Goal: Book appointment/travel/reservation

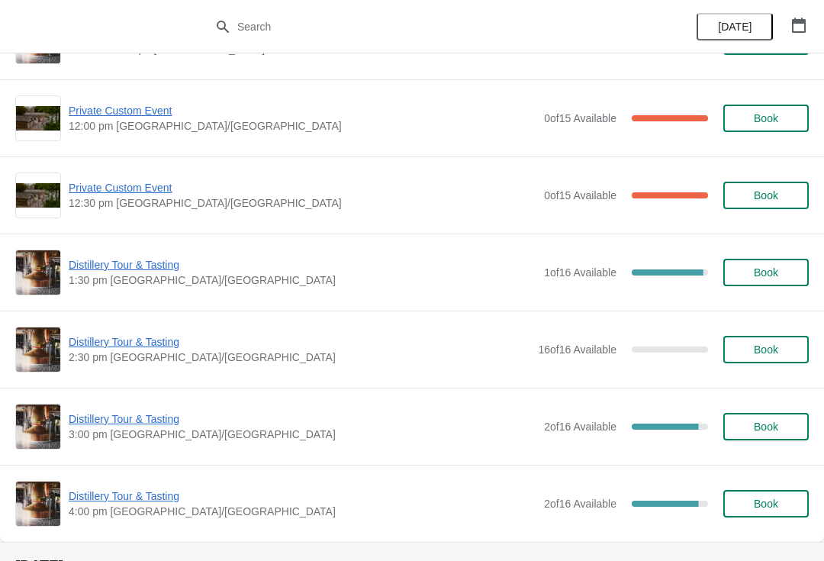
scroll to position [137, 0]
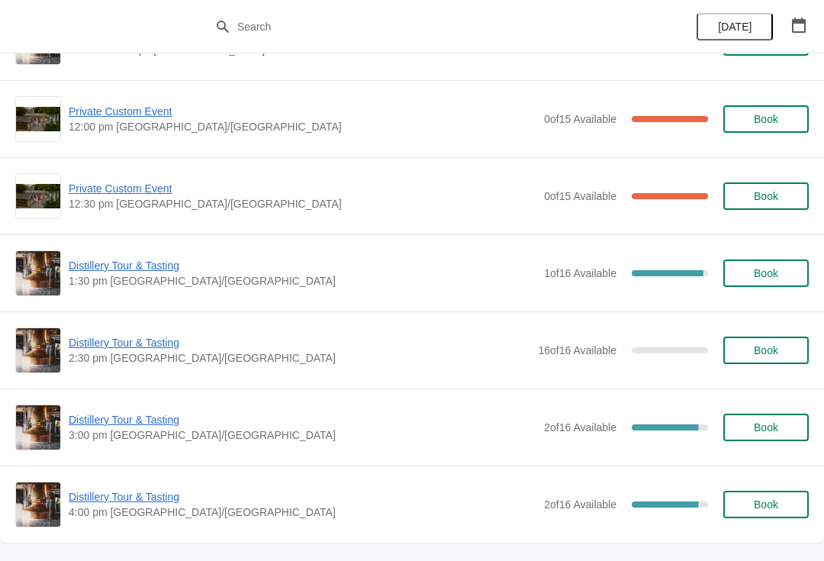
click at [140, 262] on span "Distillery Tour & Tasting" at bounding box center [302, 265] width 467 height 15
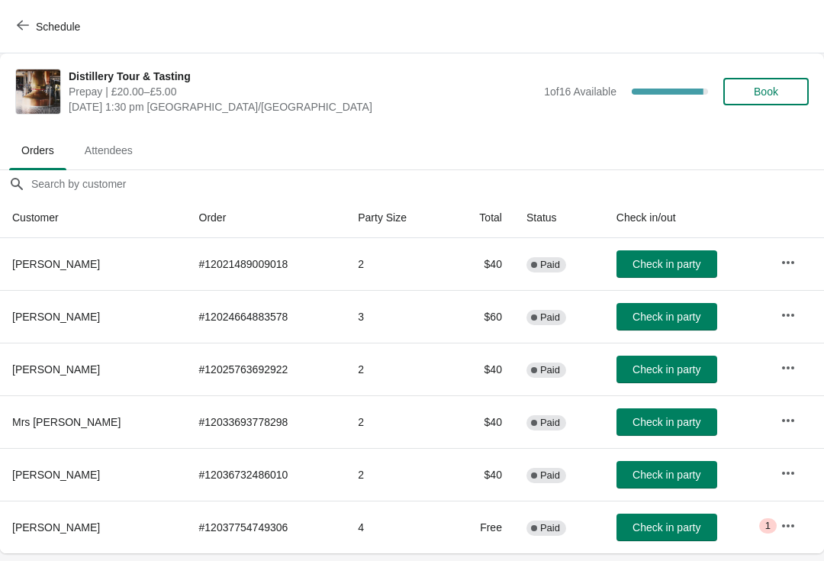
scroll to position [0, 0]
click at [791, 527] on icon "button" at bounding box center [787, 525] width 15 height 15
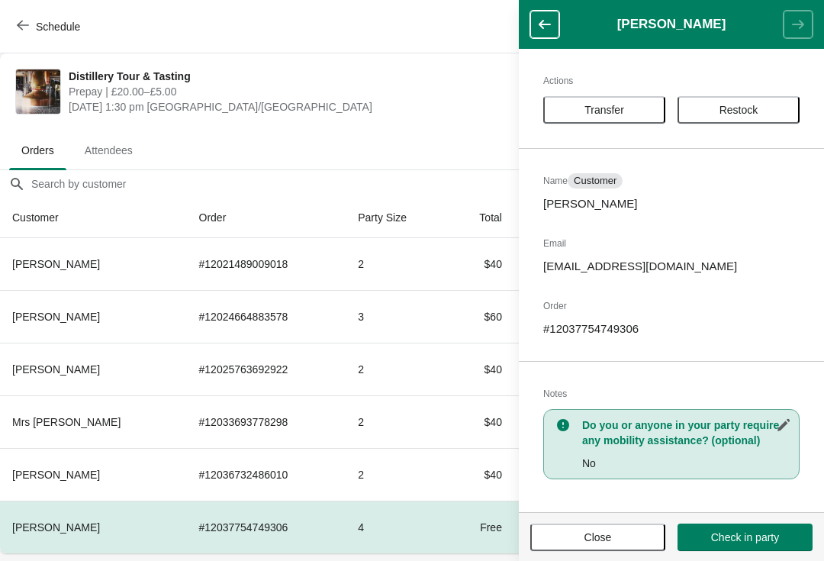
click at [632, 525] on button "Close" at bounding box center [597, 536] width 135 height 27
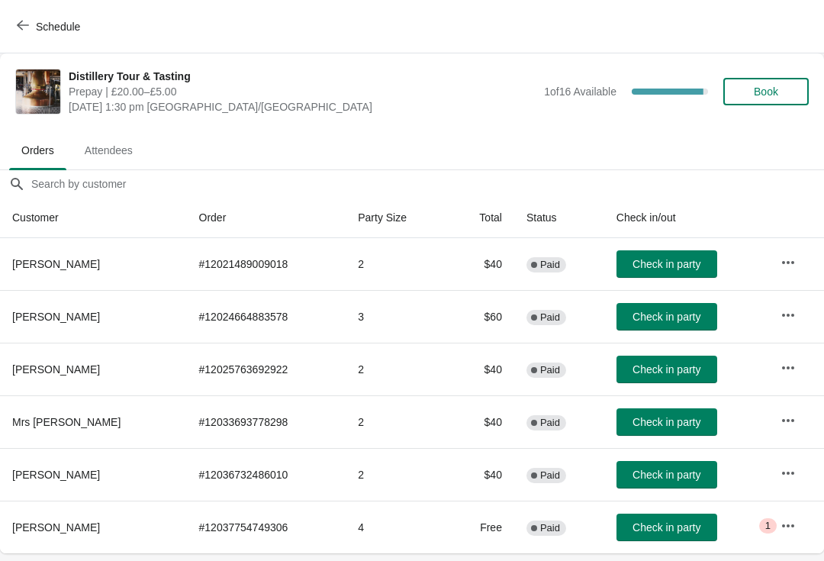
click at [117, 144] on span "Attendees" at bounding box center [108, 150] width 72 height 27
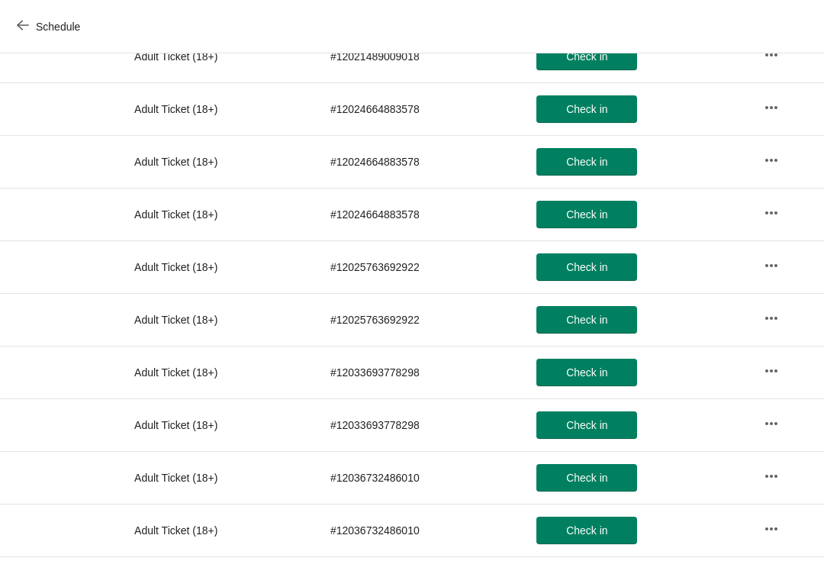
scroll to position [297, 0]
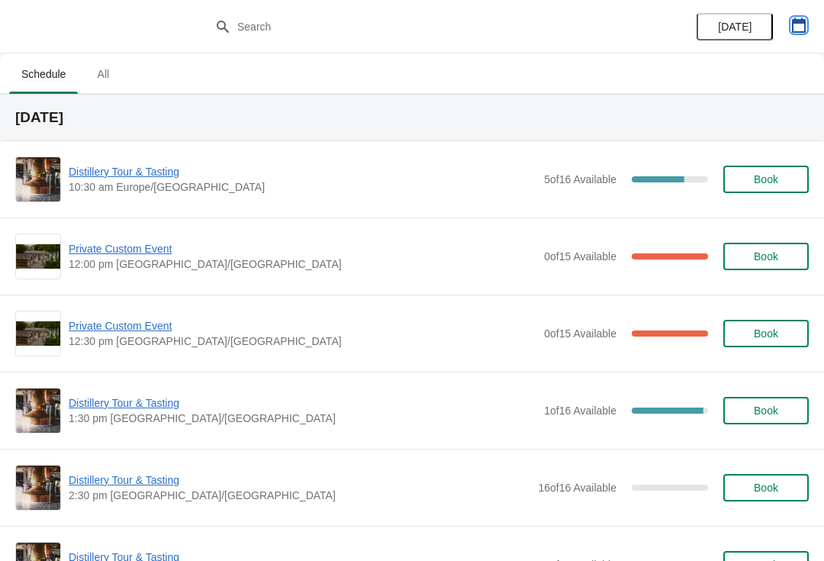
click at [797, 27] on icon "button" at bounding box center [798, 25] width 15 height 15
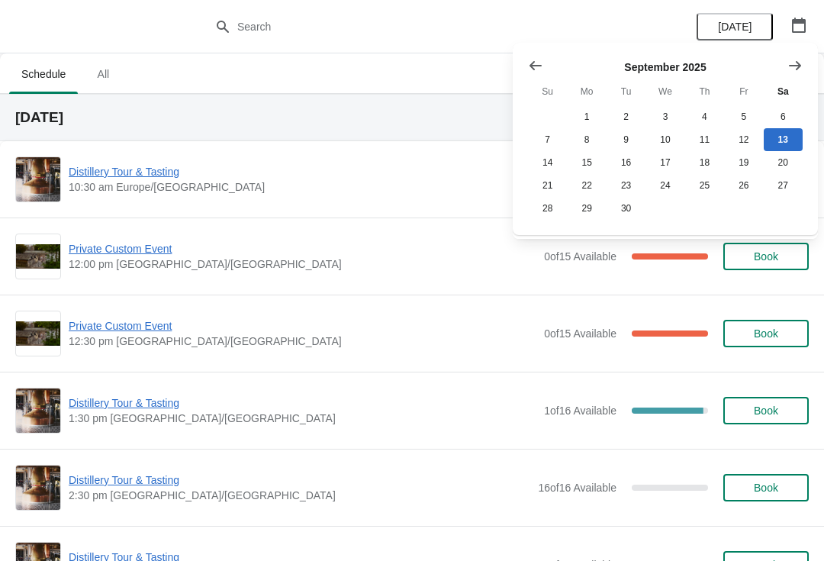
click at [789, 63] on icon "Show next month, October 2025" at bounding box center [794, 65] width 15 height 15
click at [801, 69] on icon "Show next month, November 2025" at bounding box center [794, 65] width 15 height 15
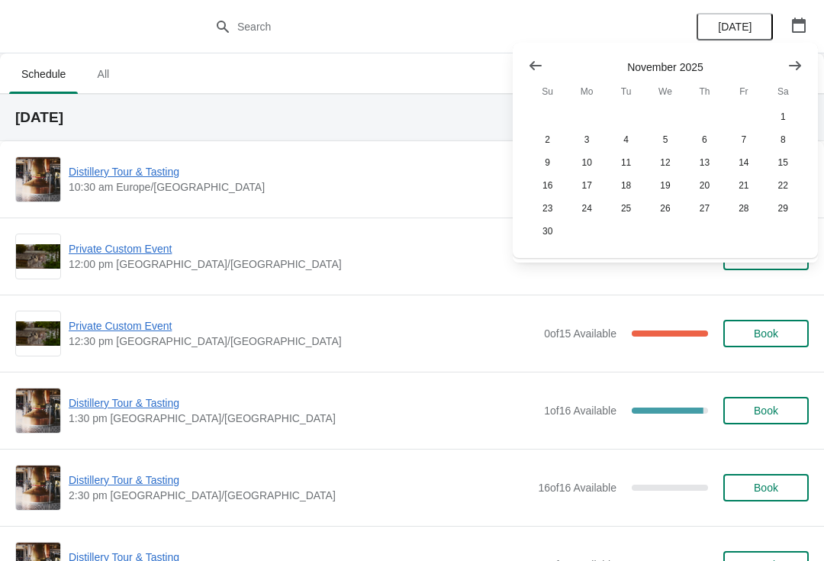
click at [389, 72] on ul "Schedule All" at bounding box center [411, 73] width 811 height 40
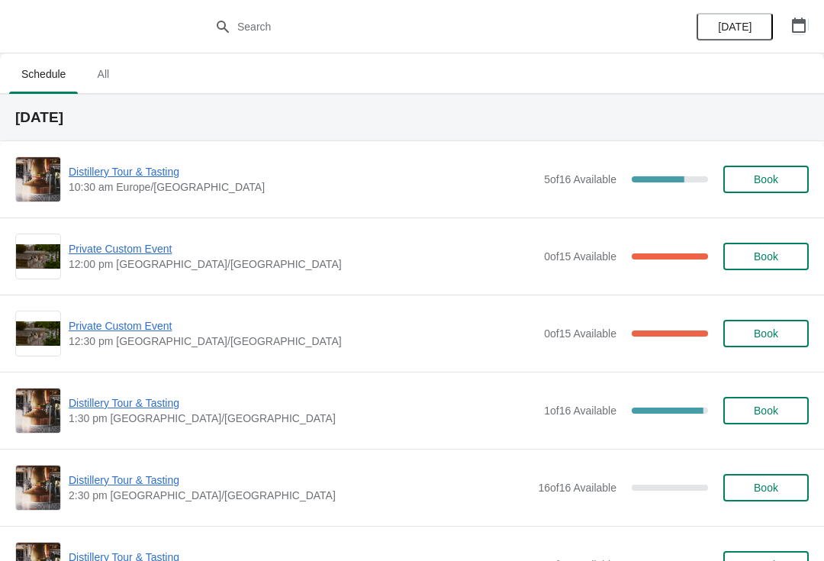
click at [786, 28] on button "button" at bounding box center [798, 24] width 27 height 27
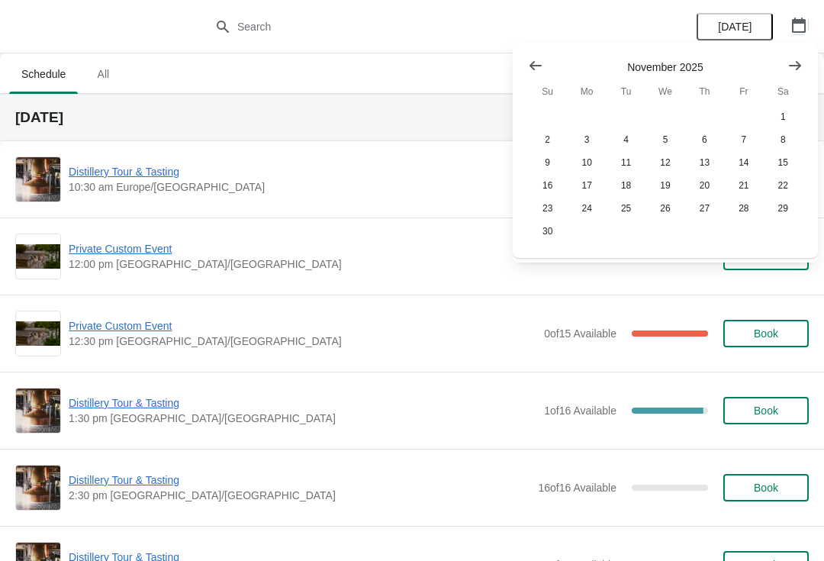
click at [787, 75] on button "Show next month, December 2025" at bounding box center [794, 65] width 27 height 27
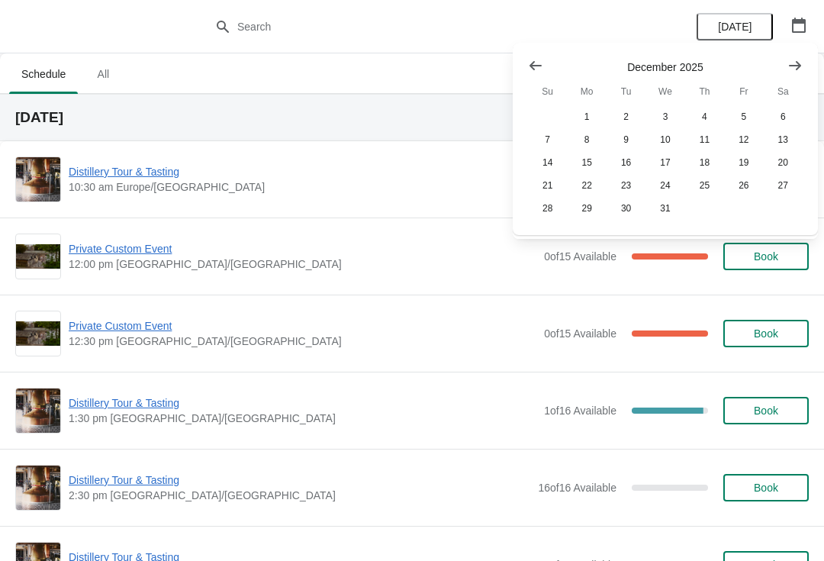
click at [524, 67] on button "Show previous month, November 2025" at bounding box center [535, 65] width 27 height 27
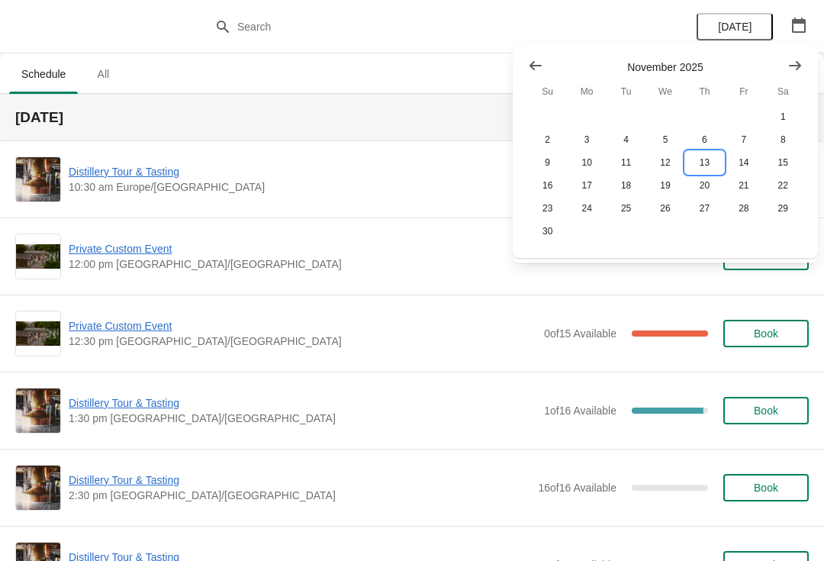
click at [706, 169] on button "13" at bounding box center [704, 162] width 39 height 23
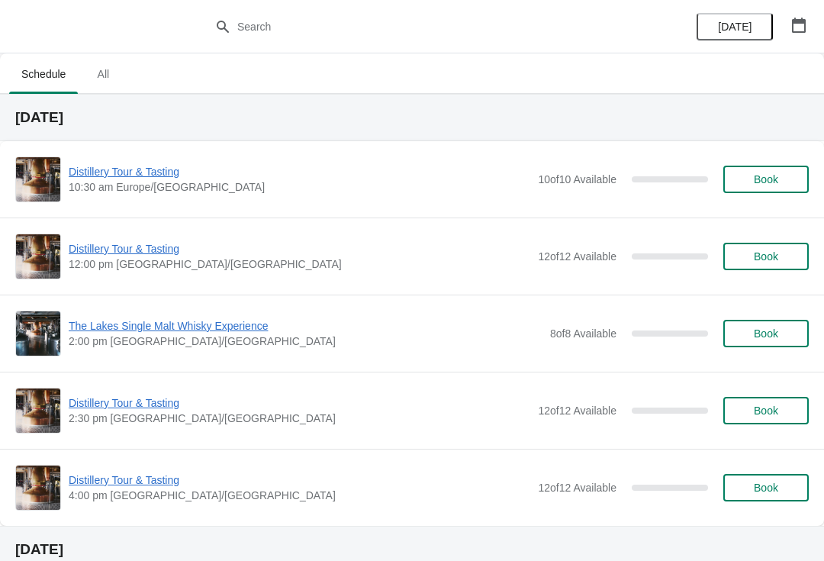
click at [777, 324] on button "Book" at bounding box center [765, 333] width 85 height 27
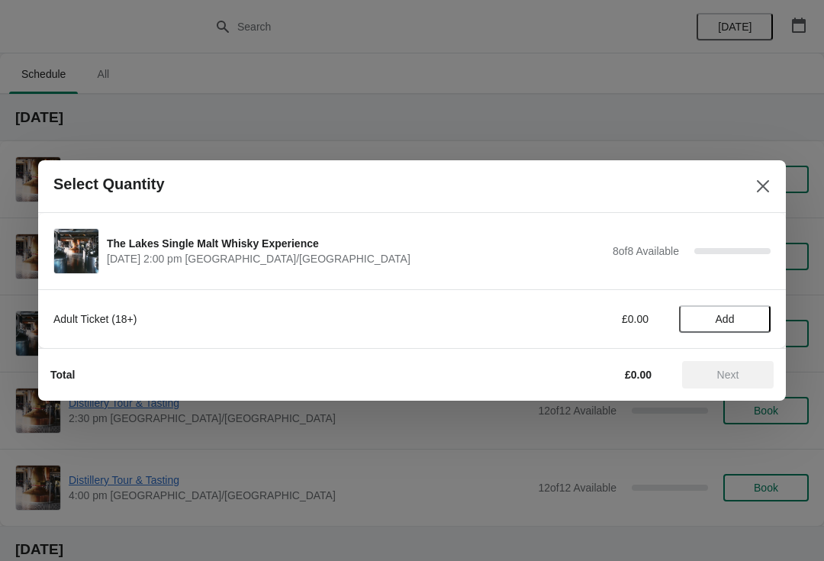
click at [711, 320] on span "Add" at bounding box center [724, 319] width 64 height 12
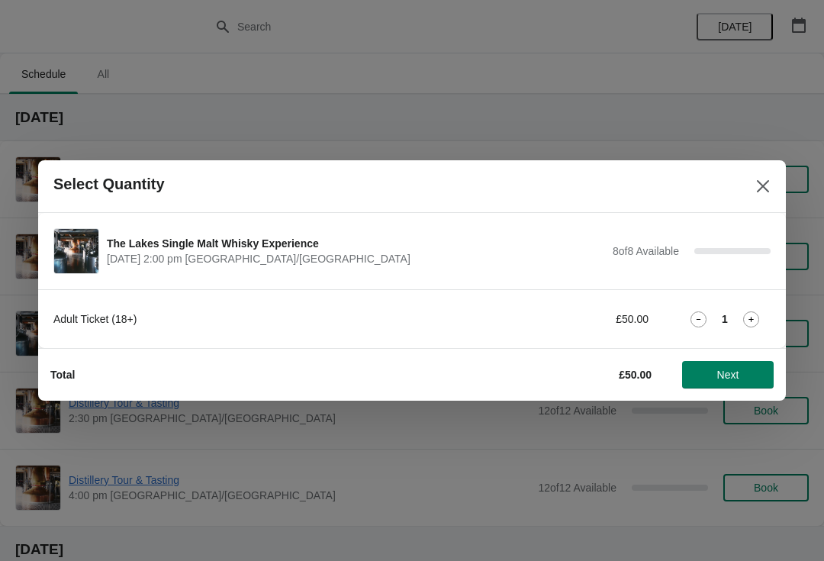
click at [756, 320] on icon at bounding box center [751, 319] width 16 height 16
click at [722, 376] on span "Next" at bounding box center [728, 374] width 22 height 12
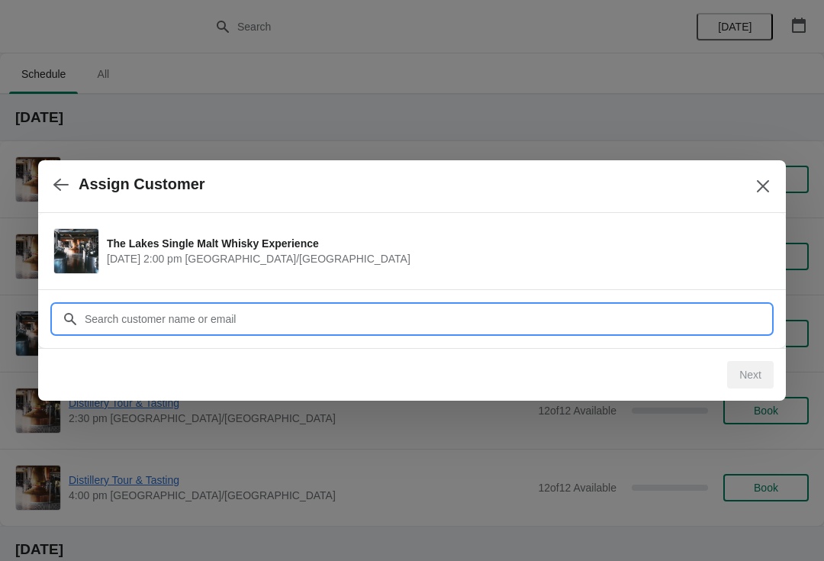
click at [219, 316] on input "Customer" at bounding box center [427, 318] width 686 height 27
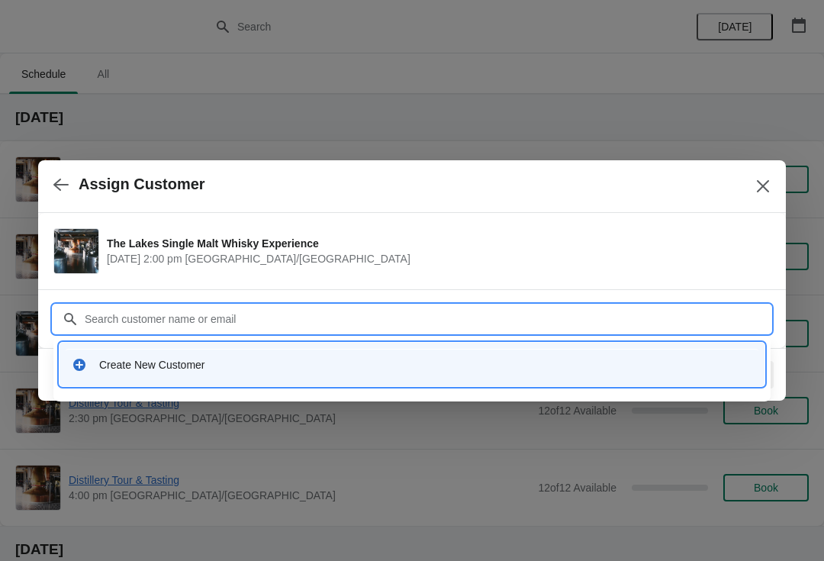
click at [163, 368] on div "Create New Customer" at bounding box center [425, 364] width 653 height 15
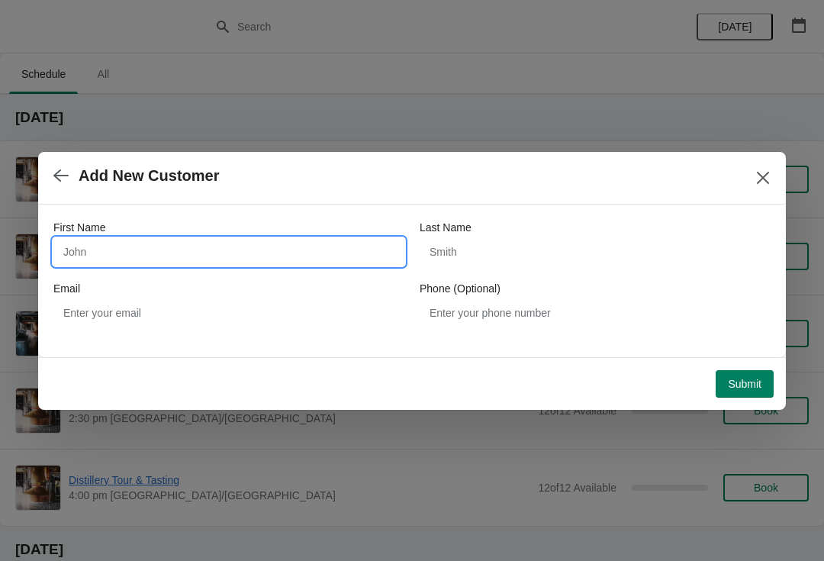
click at [127, 249] on input "First Name" at bounding box center [228, 251] width 351 height 27
type input "[PERSON_NAME]"
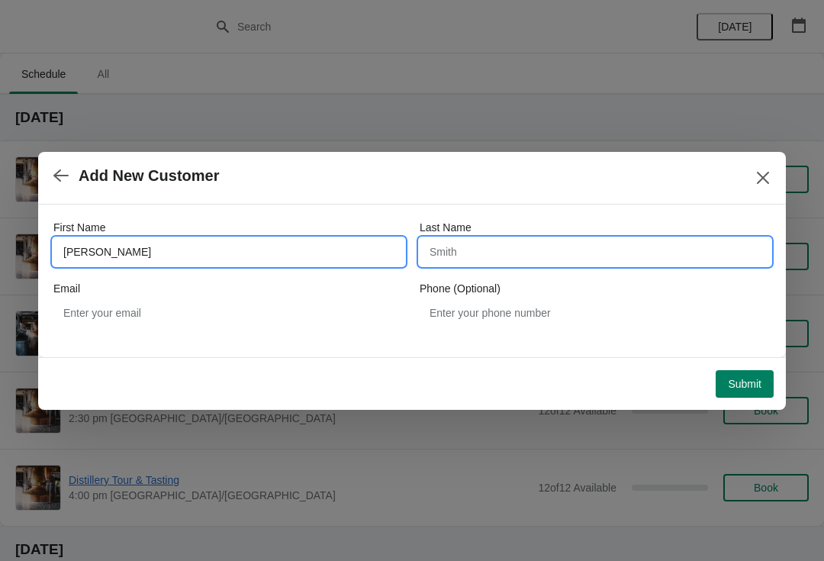
click at [487, 248] on input "Last Name" at bounding box center [594, 251] width 351 height 27
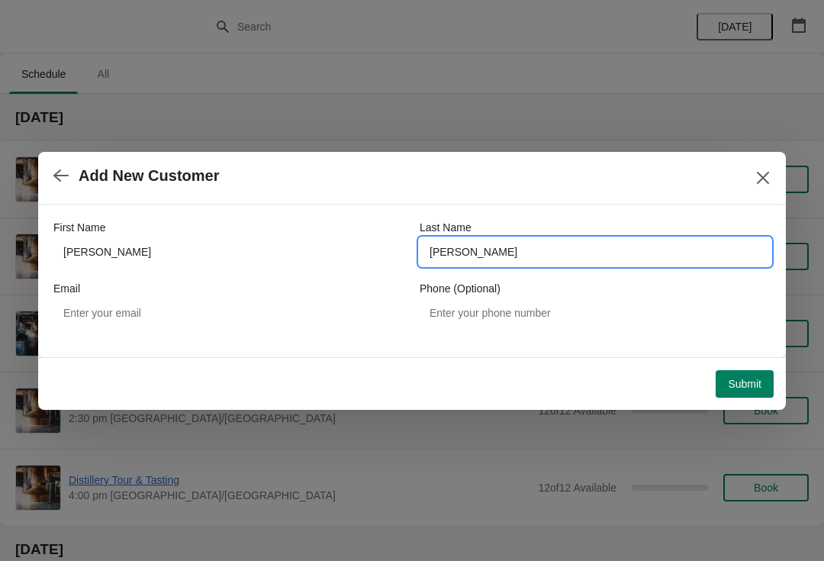
type input "[PERSON_NAME]"
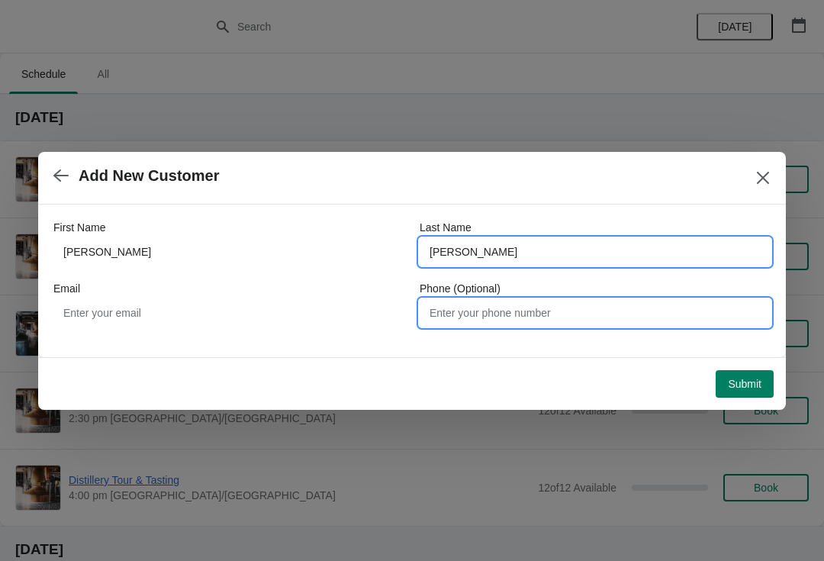
click at [478, 319] on input "Phone (Optional)" at bounding box center [594, 312] width 351 height 27
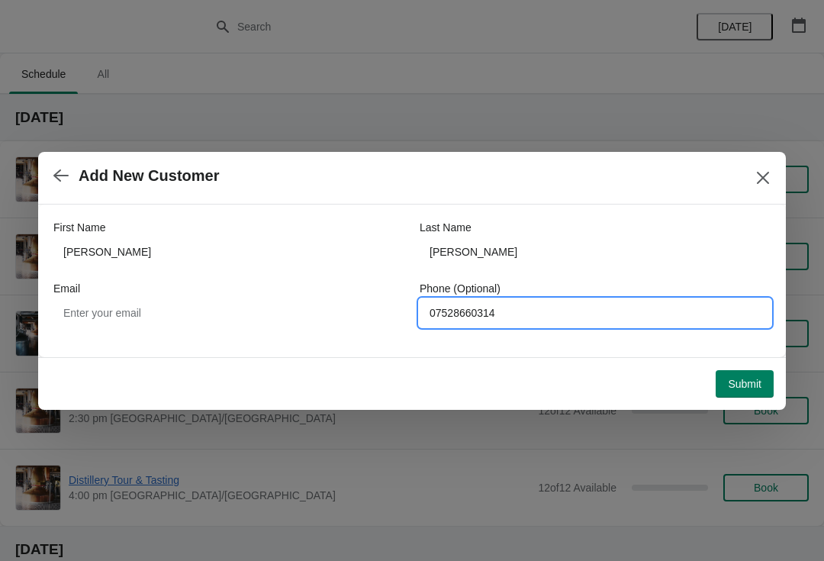
type input "07528660314"
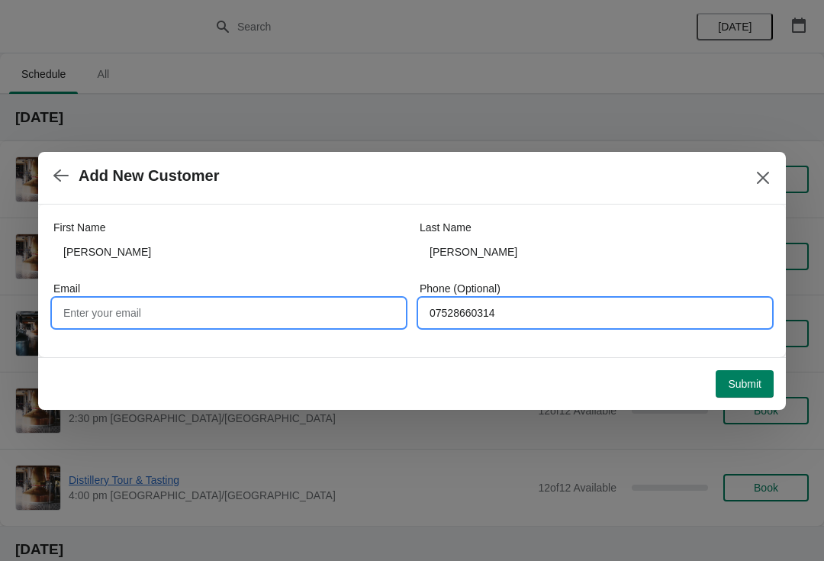
click at [167, 317] on input "Email" at bounding box center [228, 312] width 351 height 27
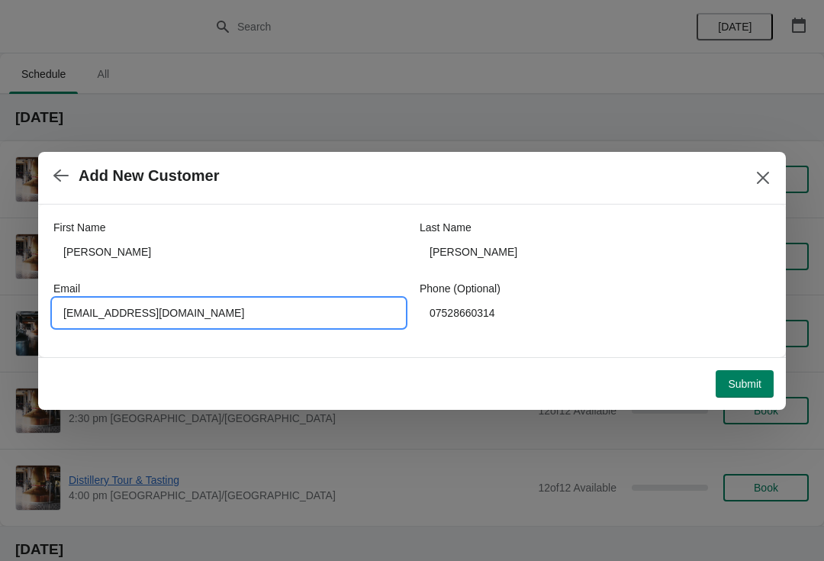
type input "[EMAIL_ADDRESS][DOMAIN_NAME]"
click at [737, 377] on span "Submit" at bounding box center [745, 383] width 34 height 12
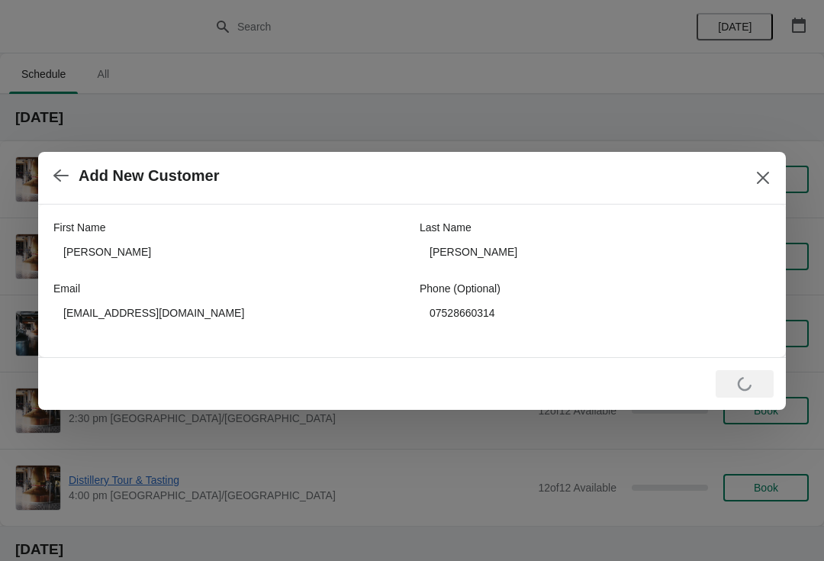
click at [771, 172] on button "Close" at bounding box center [762, 177] width 27 height 27
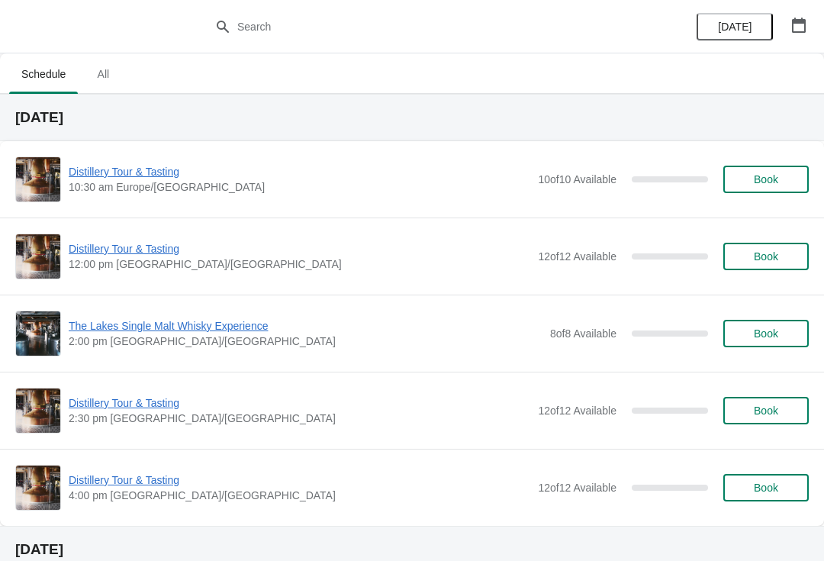
click at [769, 329] on span "Book" at bounding box center [765, 333] width 24 height 12
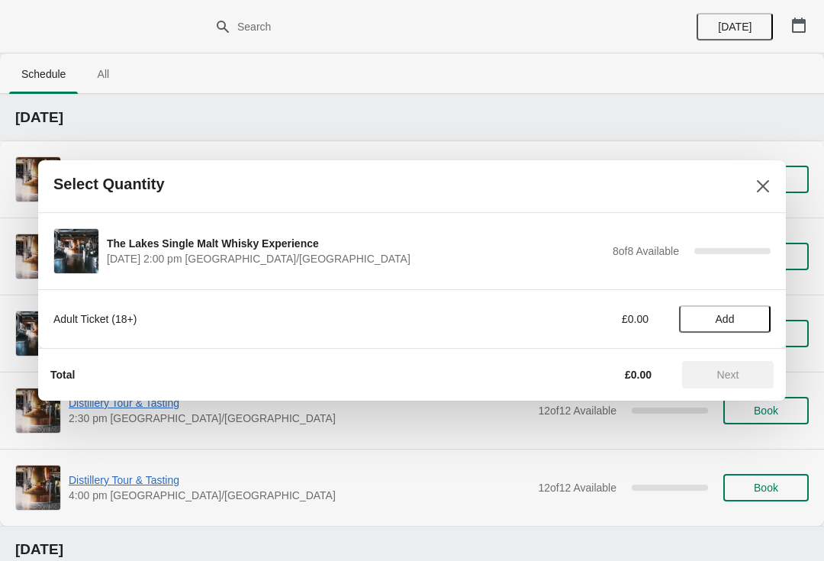
click at [739, 314] on span "Add" at bounding box center [724, 319] width 64 height 12
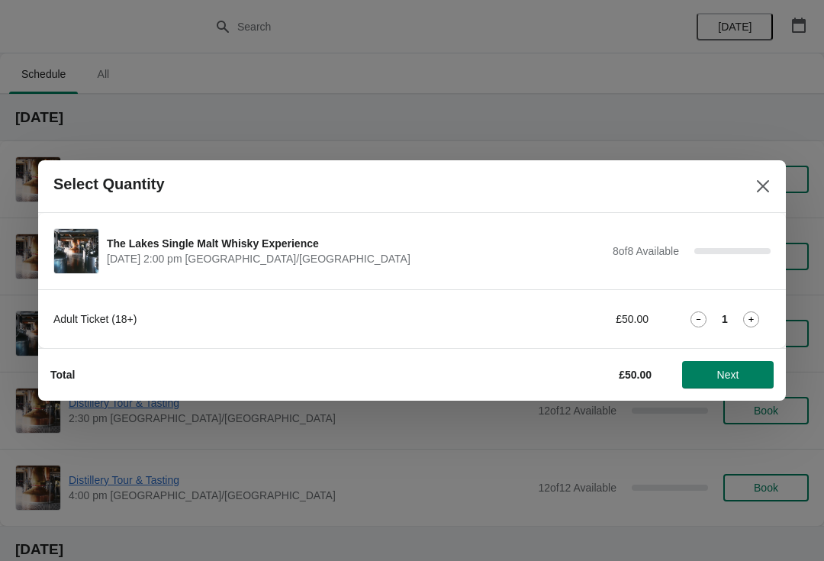
click at [753, 312] on icon at bounding box center [751, 319] width 16 height 16
click at [728, 371] on span "Next" at bounding box center [728, 374] width 22 height 12
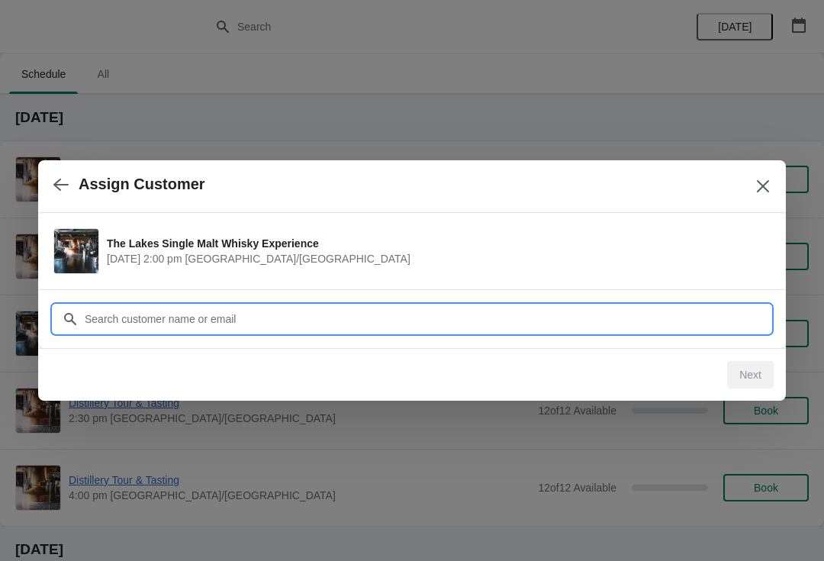
click at [172, 316] on input "Customer" at bounding box center [427, 318] width 686 height 27
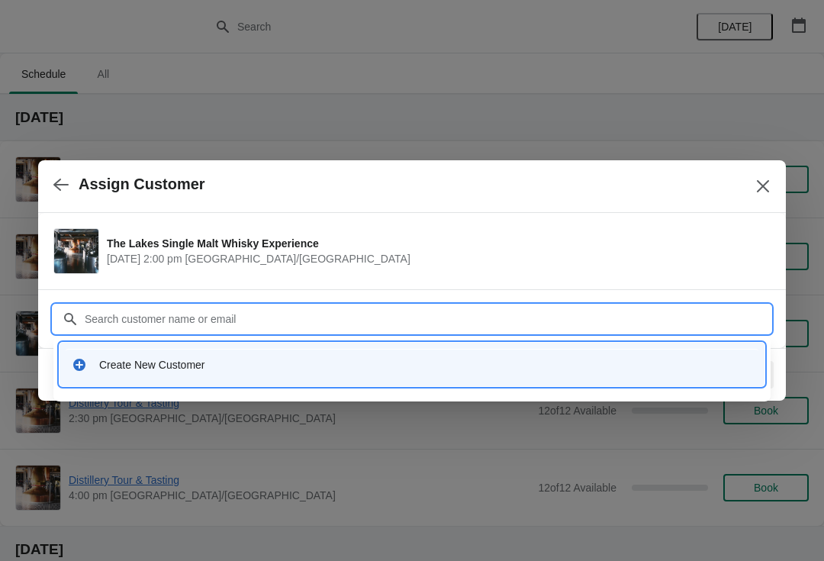
click at [148, 363] on div "Create New Customer" at bounding box center [425, 364] width 653 height 15
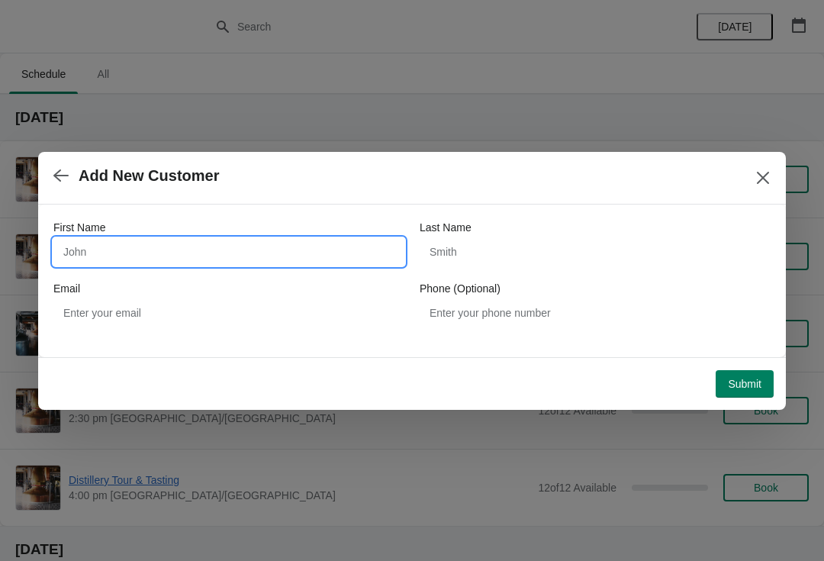
click at [117, 246] on input "First Name" at bounding box center [228, 251] width 351 height 27
type input "[PERSON_NAME]"
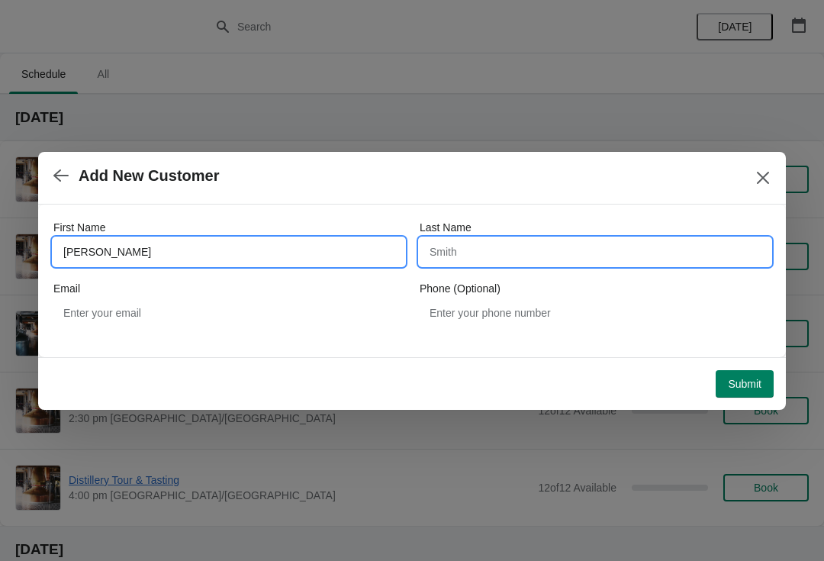
click at [475, 252] on input "Last Name" at bounding box center [594, 251] width 351 height 27
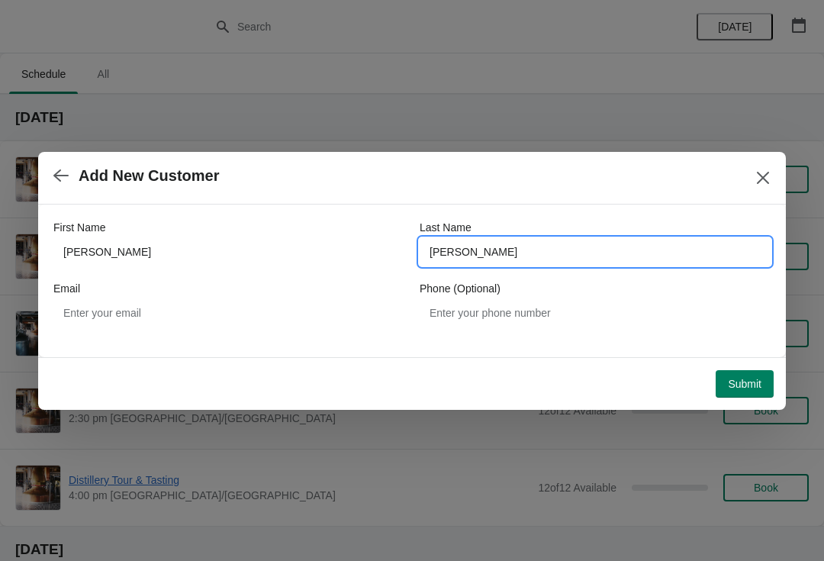
type input "[PERSON_NAME]"
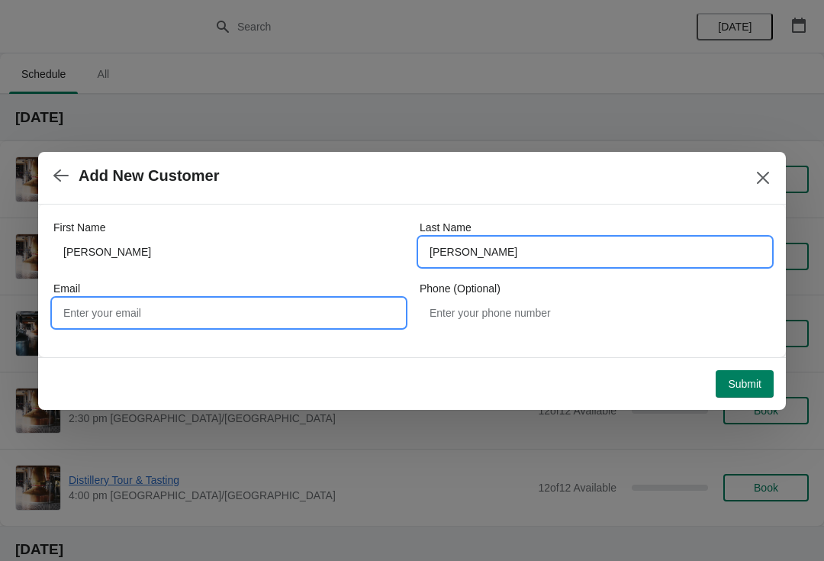
click at [259, 311] on input "Email" at bounding box center [228, 312] width 351 height 27
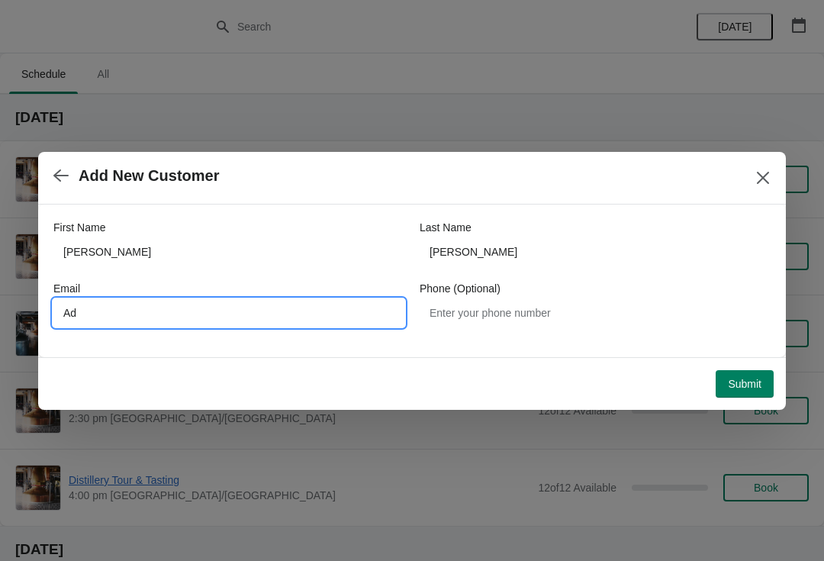
type input "A"
type input "[EMAIL_ADDRESS][DOMAIN_NAME]"
click at [729, 393] on button "Submit" at bounding box center [744, 383] width 58 height 27
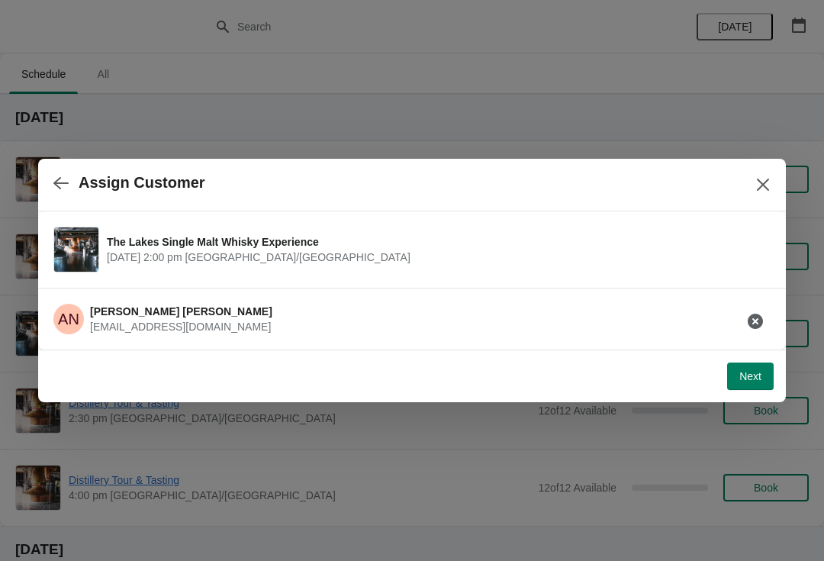
click at [746, 384] on button "Next" at bounding box center [750, 375] width 47 height 27
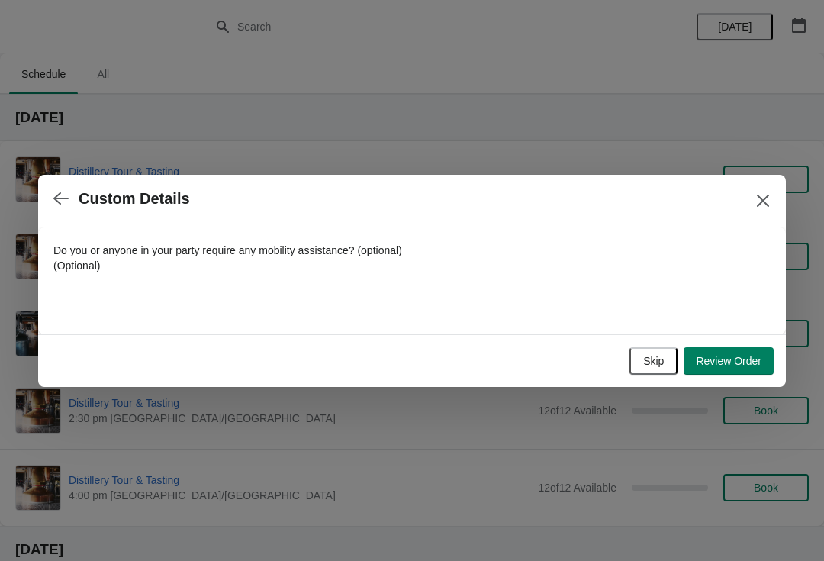
click at [637, 371] on button "Skip" at bounding box center [653, 360] width 48 height 27
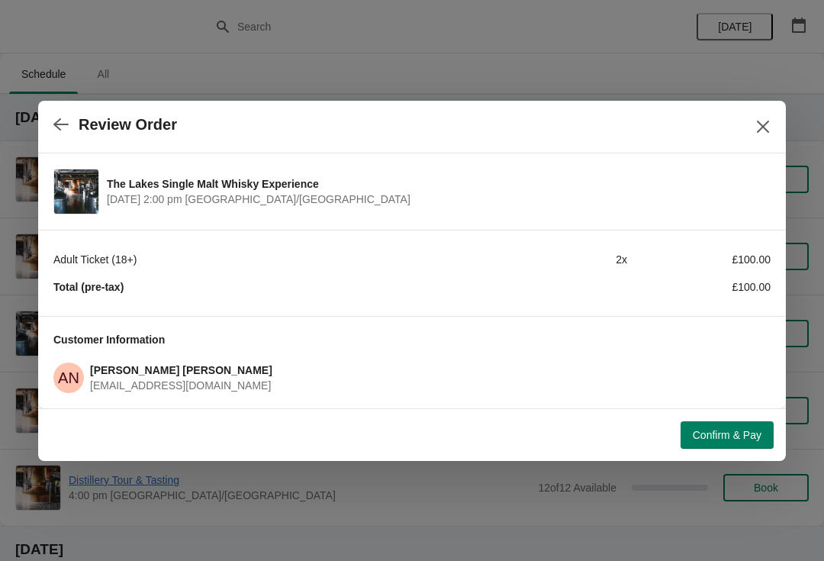
click at [711, 435] on span "Confirm & Pay" at bounding box center [726, 435] width 69 height 12
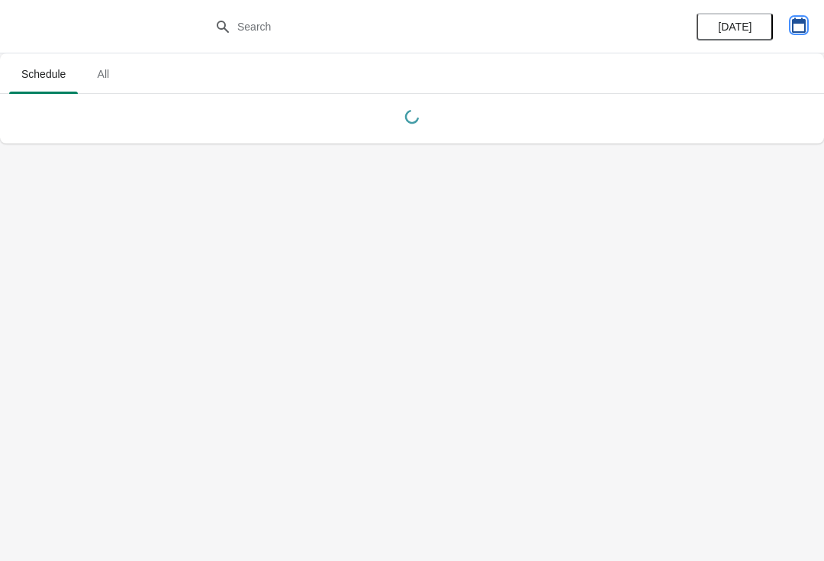
click at [800, 21] on icon "button" at bounding box center [799, 25] width 14 height 15
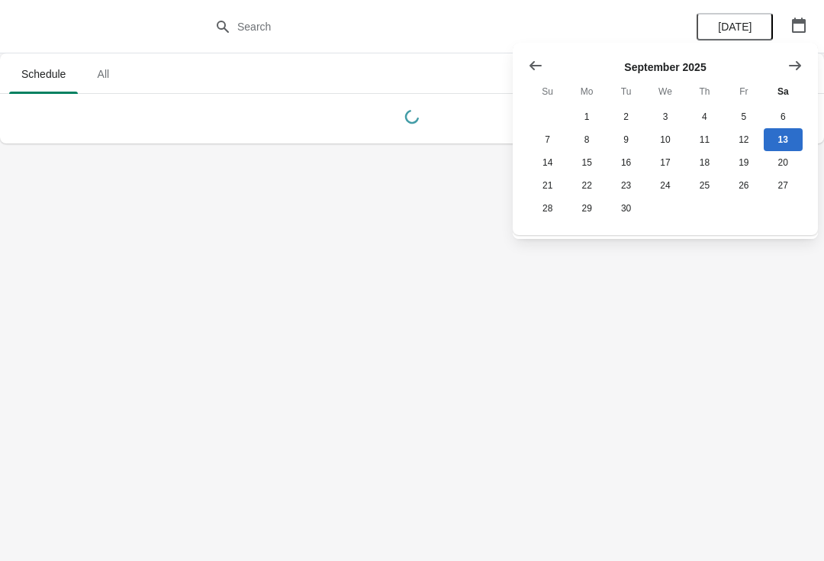
click at [795, 75] on button "Show next month, October 2025" at bounding box center [794, 65] width 27 height 27
click at [785, 65] on button "Show next month, November 2025" at bounding box center [794, 65] width 27 height 27
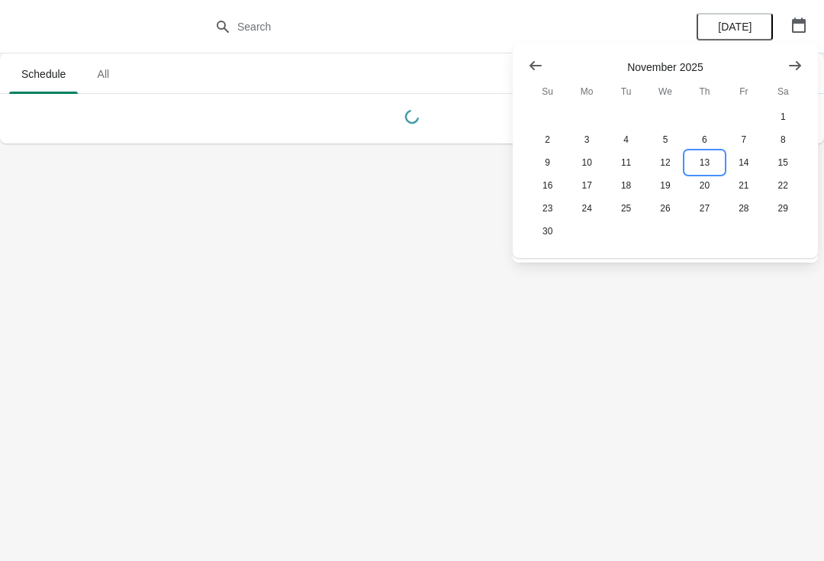
click at [704, 166] on button "13" at bounding box center [704, 162] width 39 height 23
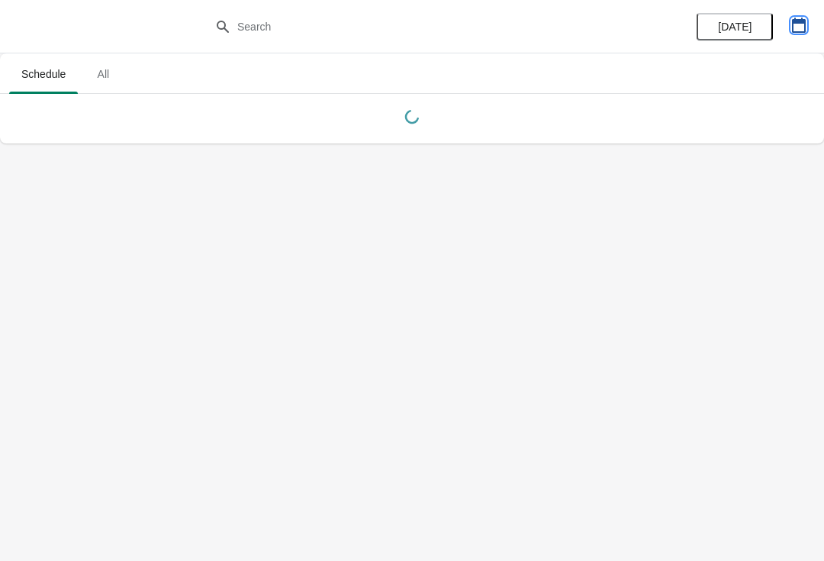
click at [798, 21] on icon "button" at bounding box center [799, 25] width 14 height 15
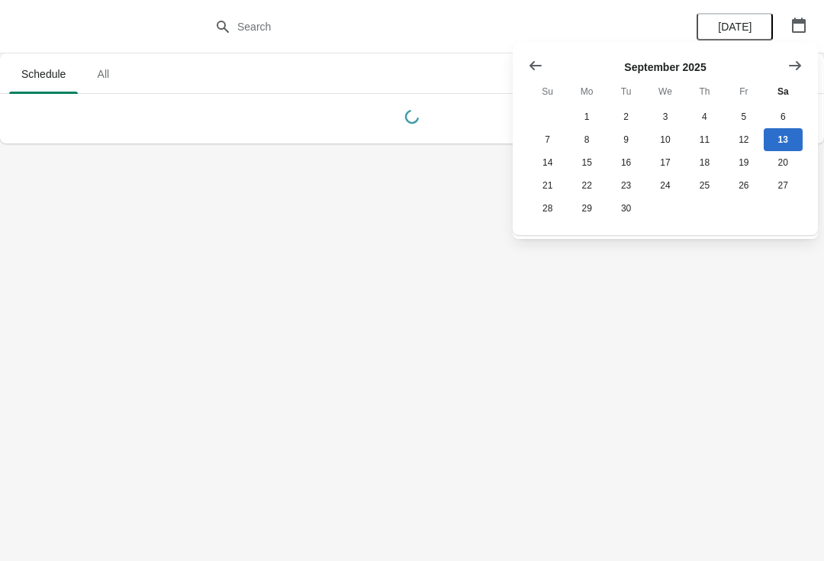
click at [794, 72] on icon "Show next month, October 2025" at bounding box center [794, 65] width 15 height 15
click at [790, 71] on icon "Show next month, November 2025" at bounding box center [794, 65] width 15 height 15
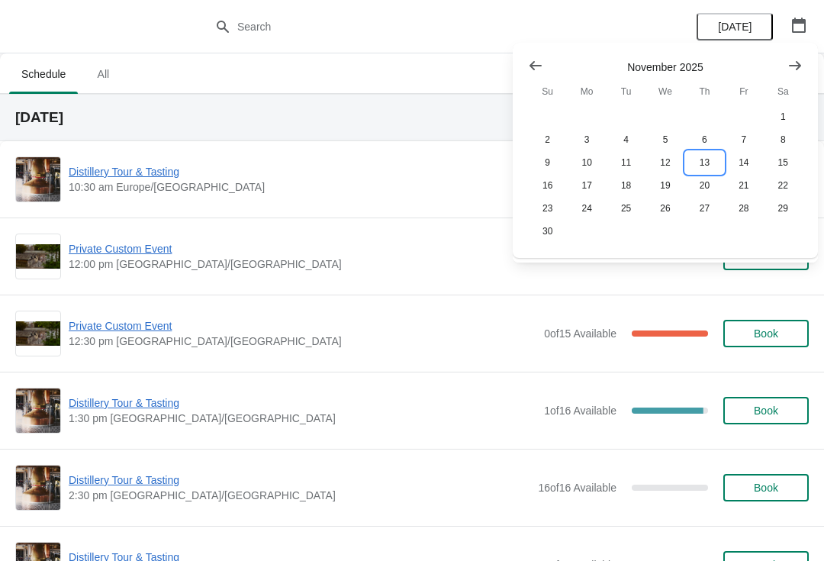
click at [702, 165] on button "13" at bounding box center [704, 162] width 39 height 23
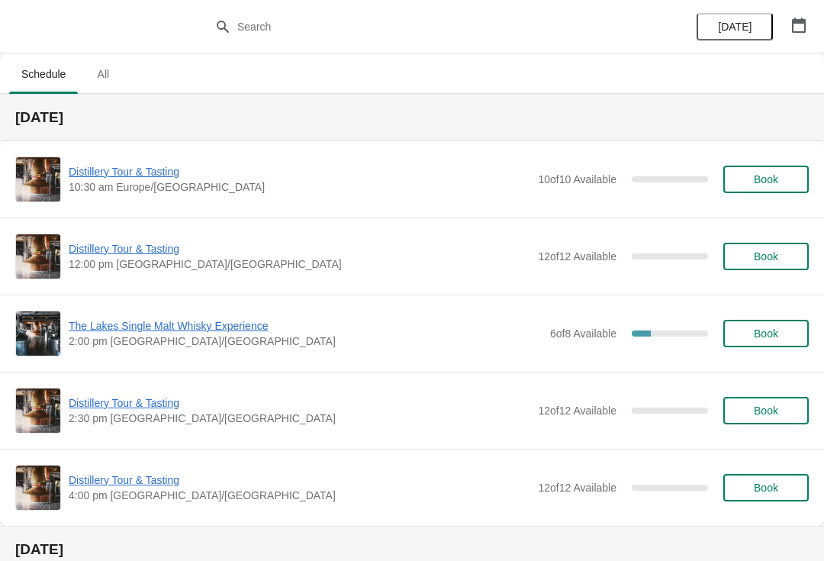
click at [201, 332] on span "The Lakes Single Malt Whisky Experience" at bounding box center [306, 325] width 474 height 15
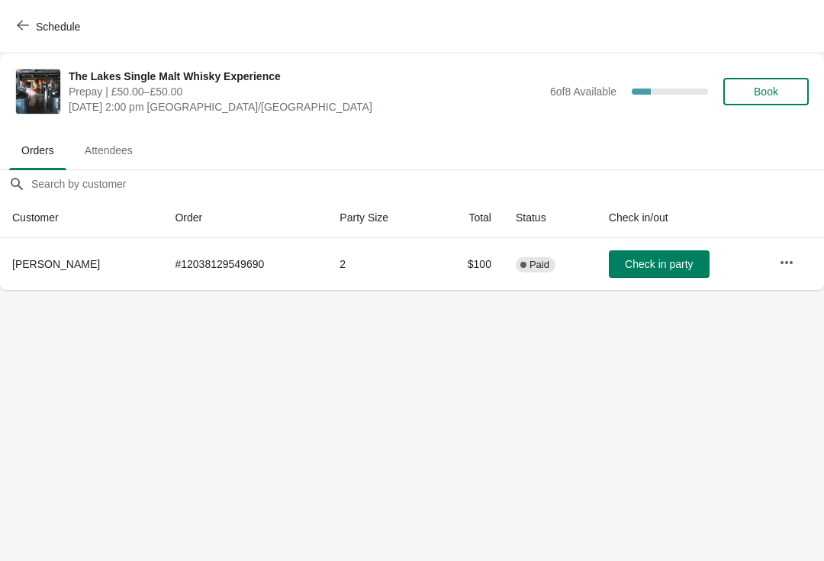
click at [791, 260] on icon "button" at bounding box center [786, 262] width 15 height 15
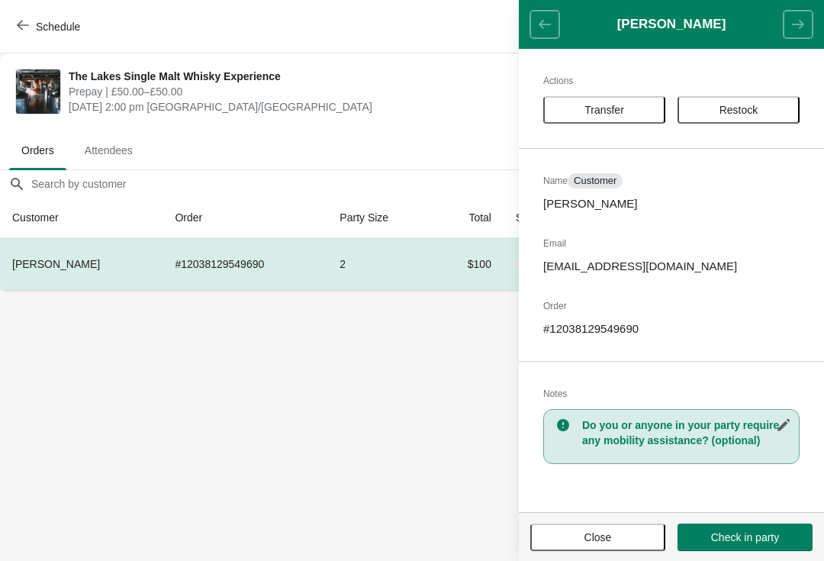
click at [783, 425] on icon "button" at bounding box center [783, 425] width 12 height 12
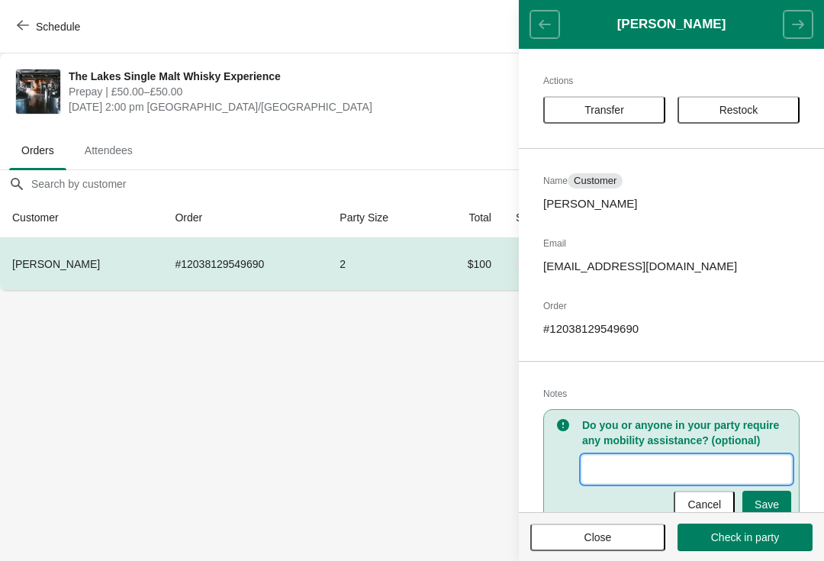
click at [619, 465] on input "New Value" at bounding box center [686, 468] width 209 height 27
type input "Lady needs drivers drams as not drink"
click at [771, 499] on span "Save" at bounding box center [766, 504] width 24 height 12
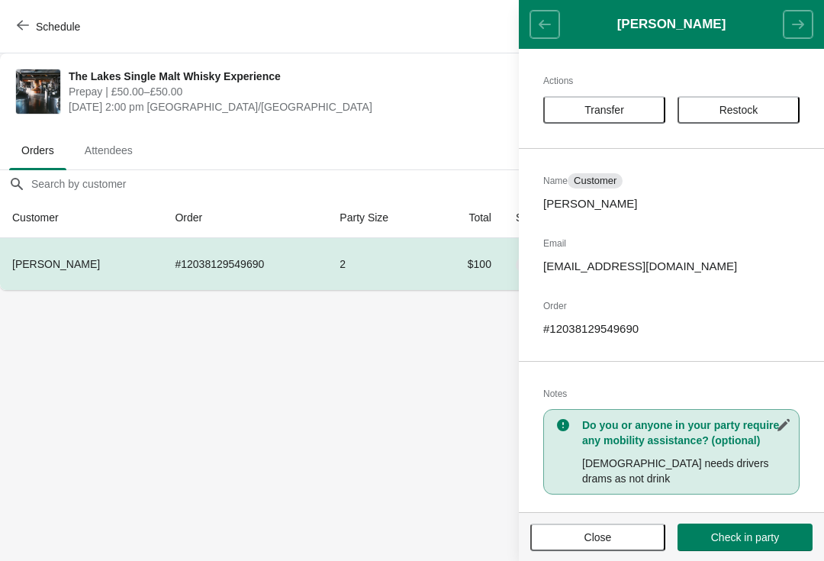
click at [606, 549] on button "Close" at bounding box center [597, 536] width 135 height 27
